Goal: Task Accomplishment & Management: Manage account settings

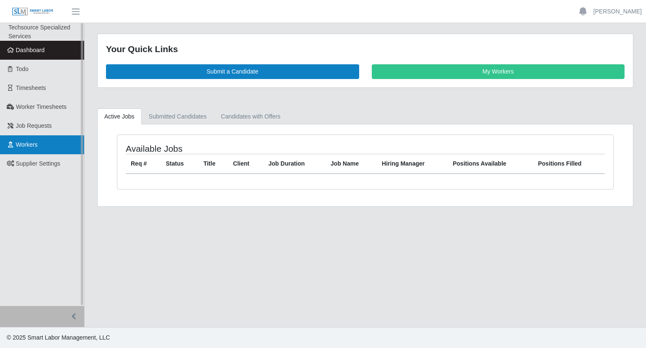
click at [20, 148] on span "Workers" at bounding box center [27, 144] width 22 height 7
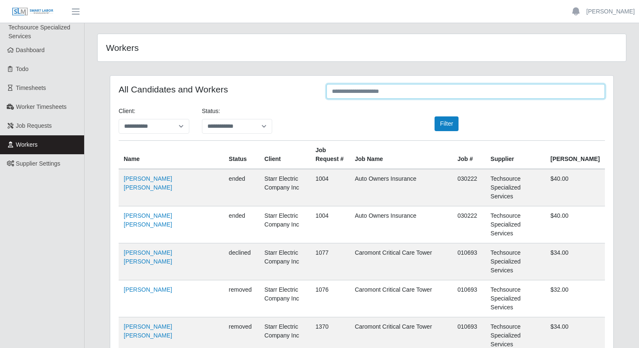
click at [343, 95] on input "text" at bounding box center [465, 91] width 278 height 15
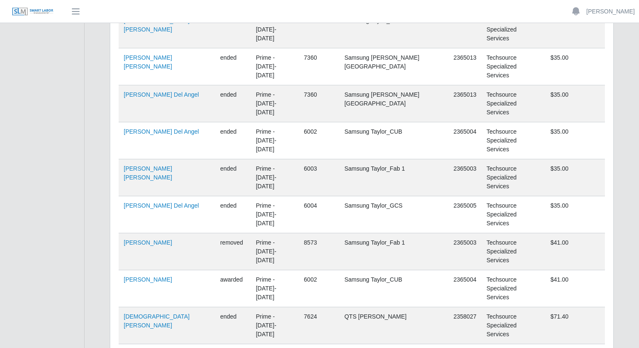
scroll to position [230, 0]
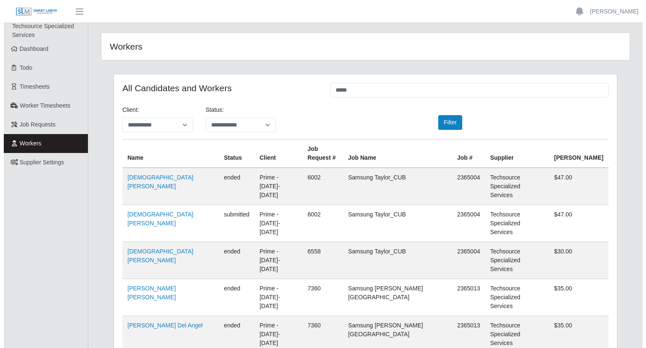
scroll to position [0, 0]
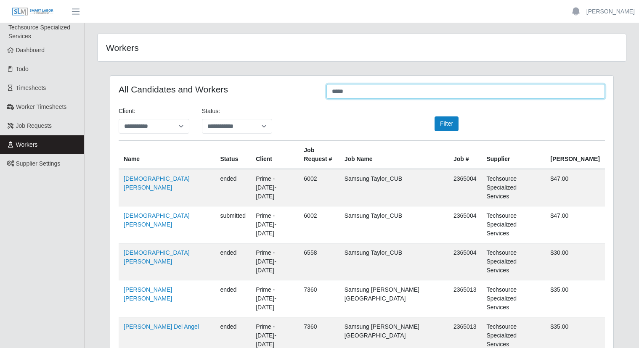
drag, startPoint x: 368, startPoint y: 92, endPoint x: 293, endPoint y: 79, distance: 76.0
click at [326, 84] on input "*****" at bounding box center [465, 91] width 278 height 15
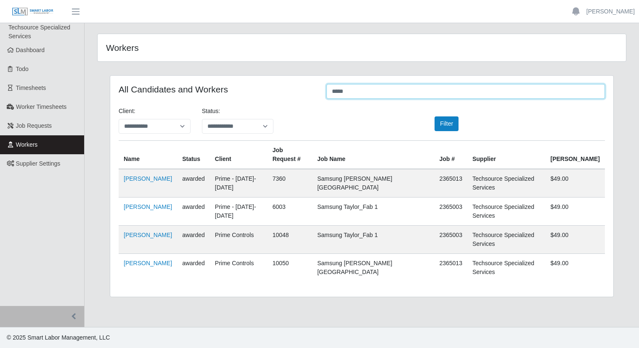
type input "*****"
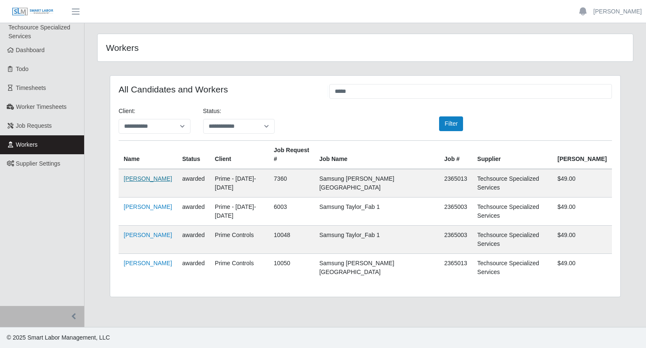
click at [143, 175] on link "Yandy Aliaga" at bounding box center [148, 178] width 48 height 7
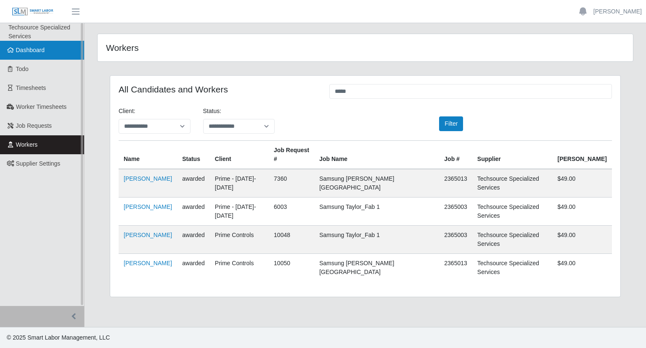
click at [27, 47] on span "Dashboard" at bounding box center [30, 50] width 29 height 7
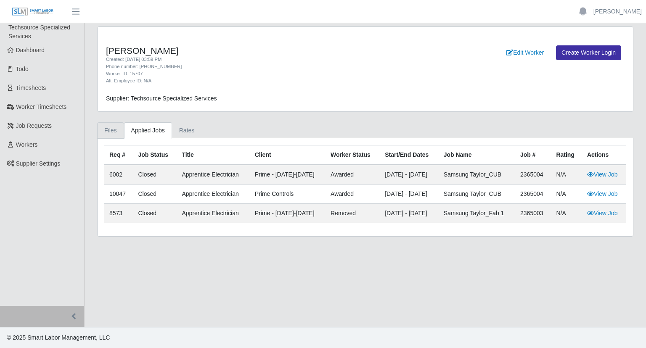
click at [106, 129] on link "Files" at bounding box center [110, 130] width 27 height 16
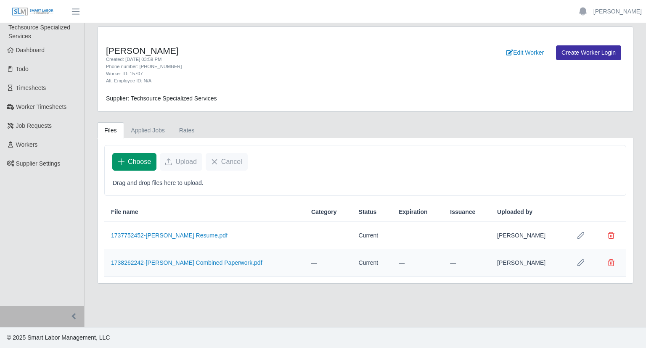
click at [138, 165] on span "Choose" at bounding box center [139, 162] width 23 height 10
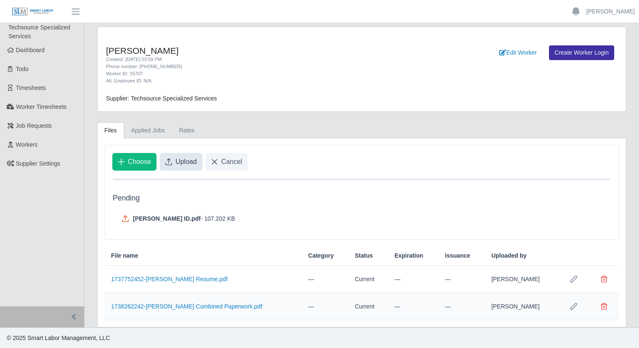
click at [174, 163] on button "Upload" at bounding box center [181, 162] width 42 height 18
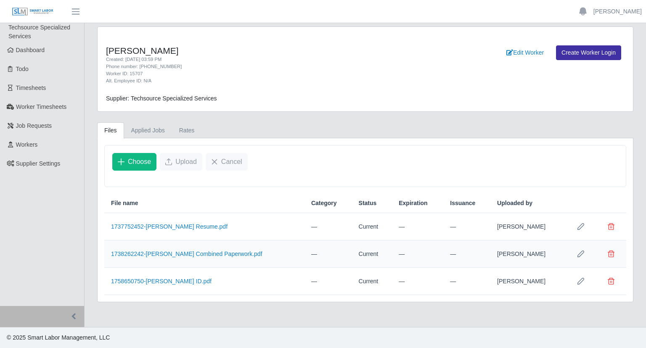
click at [152, 277] on td "1758650750-[PERSON_NAME] ID.pdf" at bounding box center [204, 281] width 200 height 27
click at [155, 279] on link "1758650750-[PERSON_NAME] ID.pdf" at bounding box center [161, 281] width 101 height 7
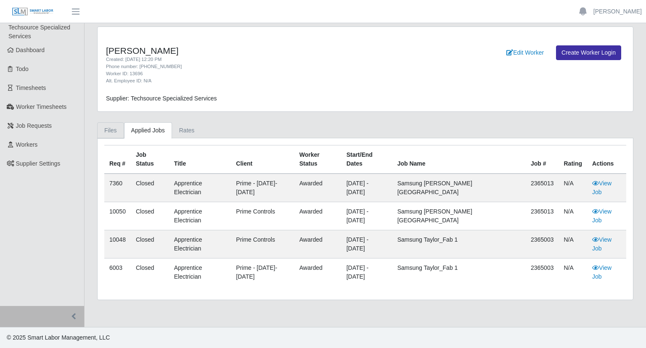
click at [112, 131] on link "Files" at bounding box center [110, 130] width 27 height 16
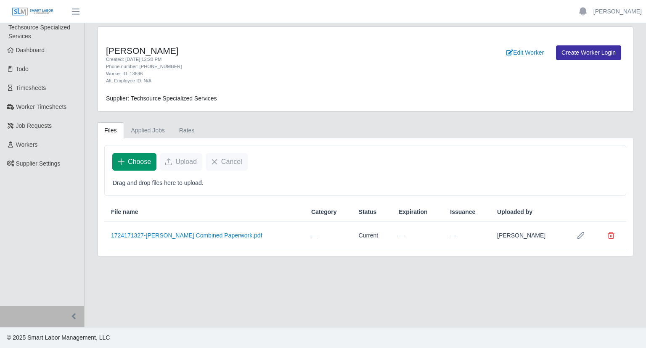
click at [129, 167] on button "Choose" at bounding box center [134, 162] width 44 height 18
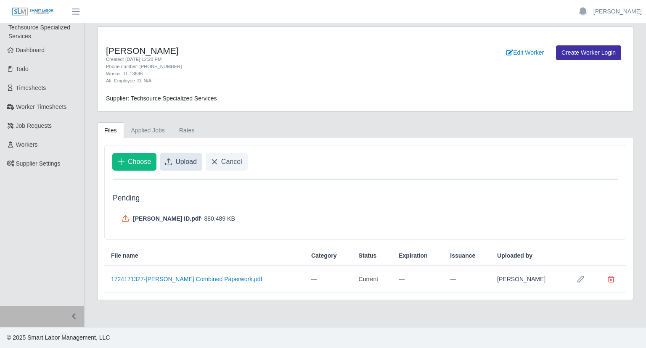
click at [180, 160] on span "Upload" at bounding box center [185, 162] width 21 height 10
